Goal: Book appointment/travel/reservation

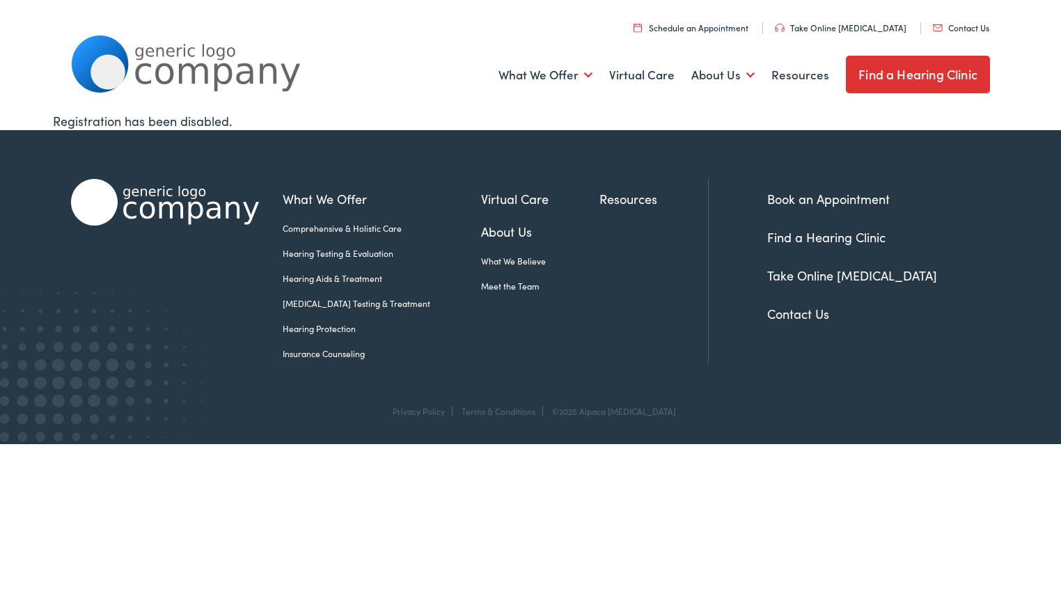
click at [352, 251] on link "Hearing Testing & Evaluation" at bounding box center [382, 253] width 198 height 13
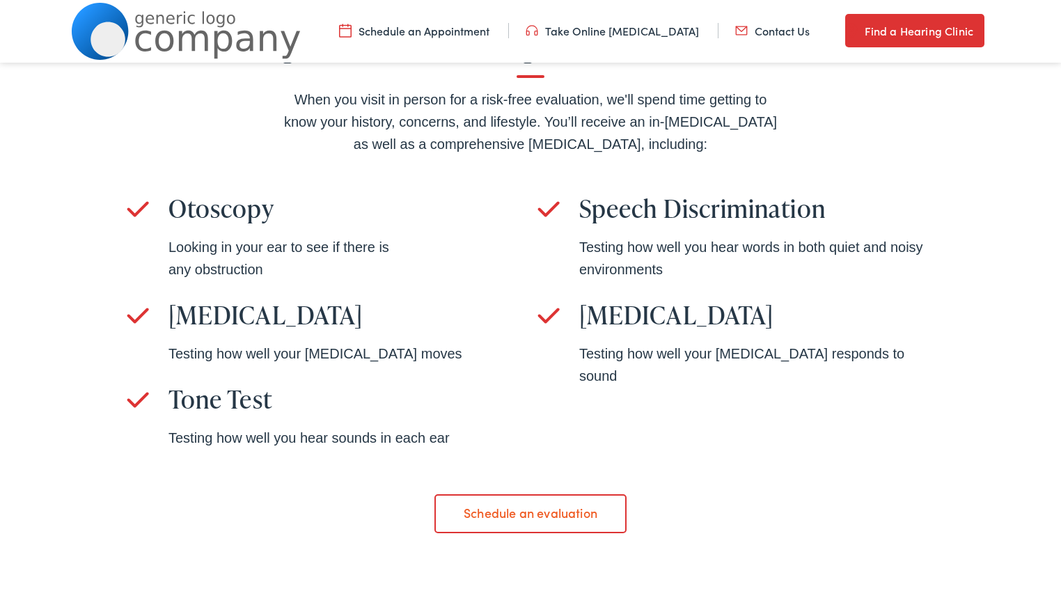
scroll to position [1136, 0]
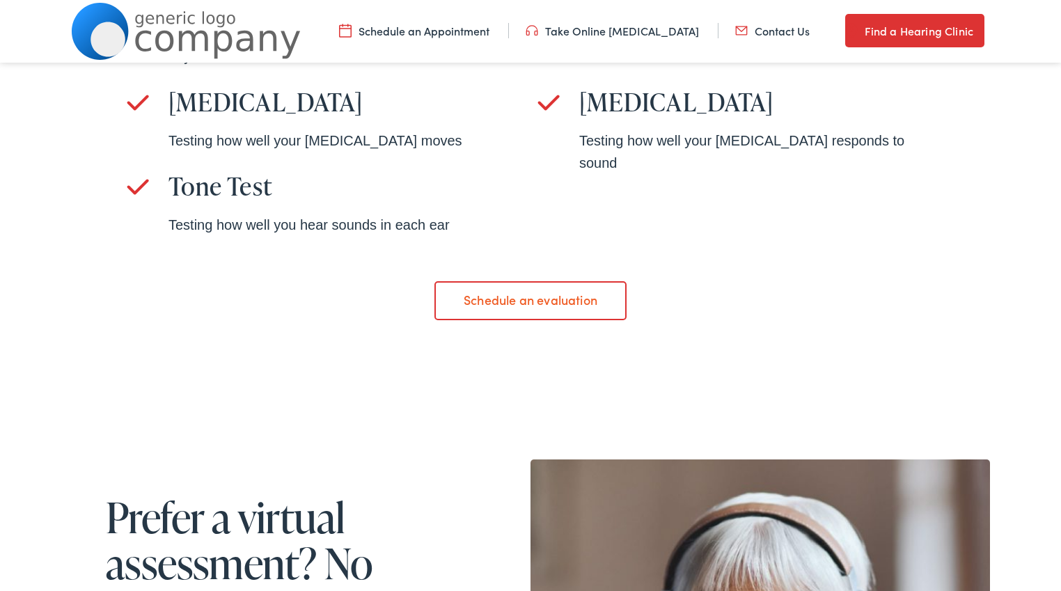
click at [517, 308] on link "Schedule an evaluation" at bounding box center [529, 300] width 191 height 39
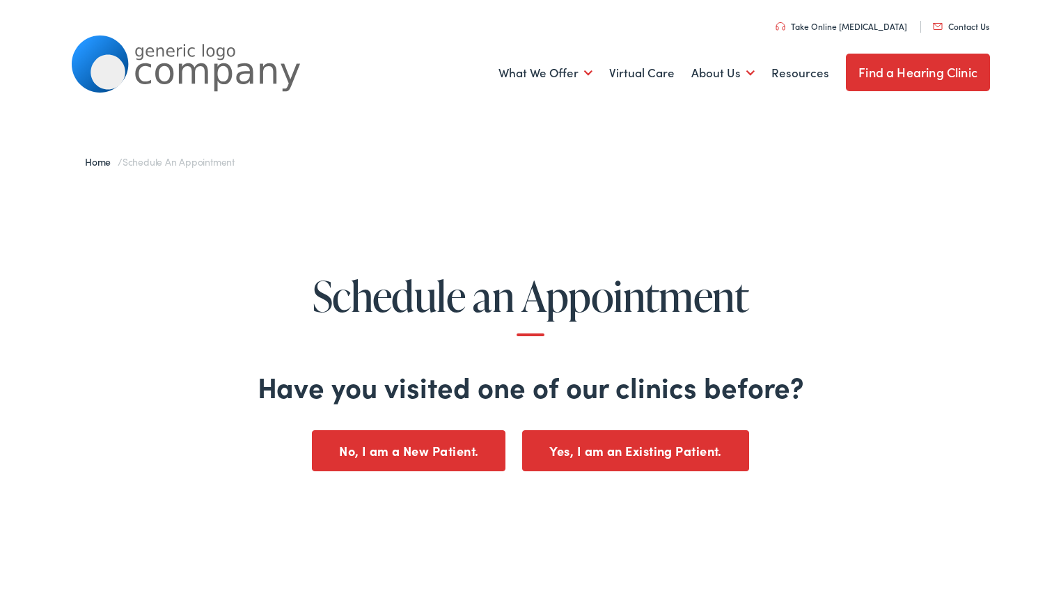
click at [421, 446] on button "No, I am a New Patient." at bounding box center [409, 450] width 194 height 41
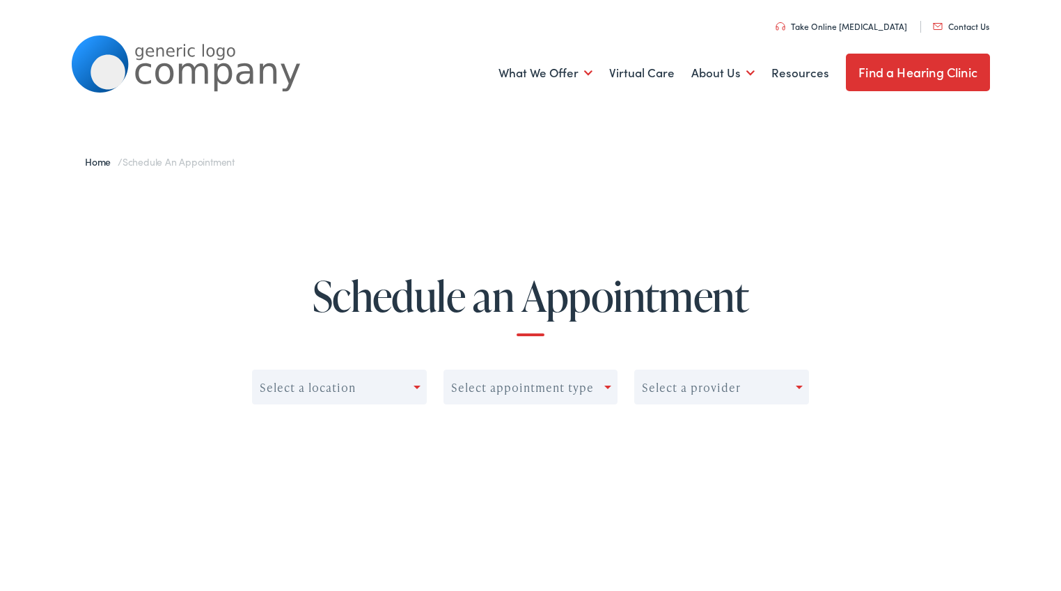
click at [414, 396] on div at bounding box center [420, 386] width 13 height 19
click at [416, 398] on div "Select a location" at bounding box center [339, 387] width 175 height 35
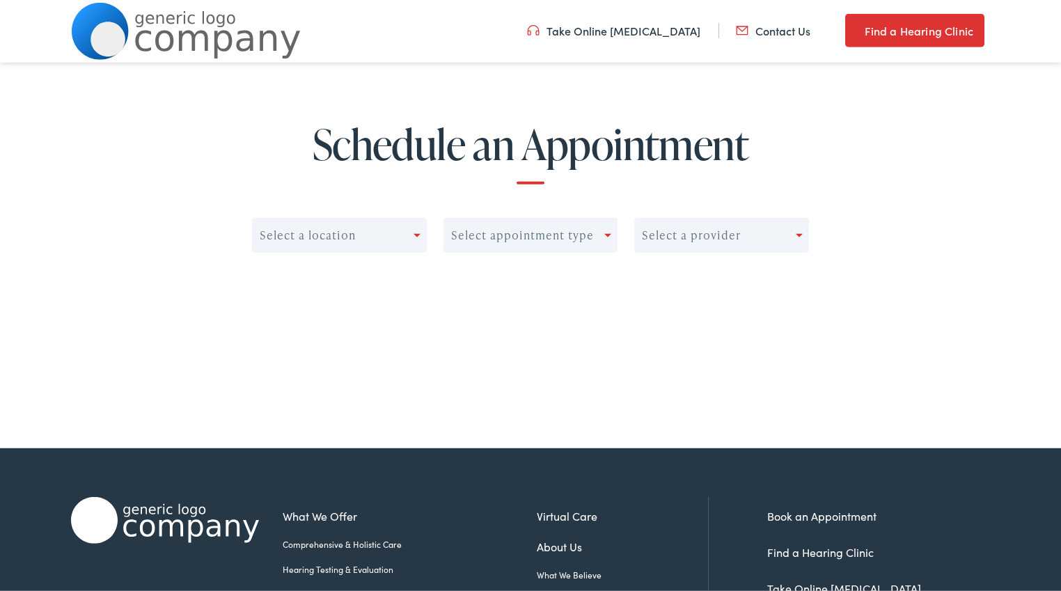
scroll to position [6, 0]
